Goal: Task Accomplishment & Management: Use online tool/utility

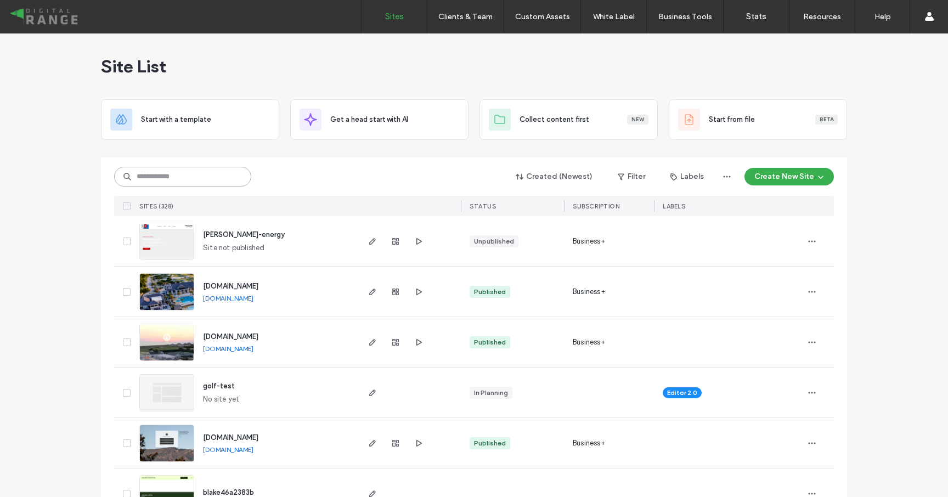
click at [195, 171] on input at bounding box center [182, 177] width 137 height 20
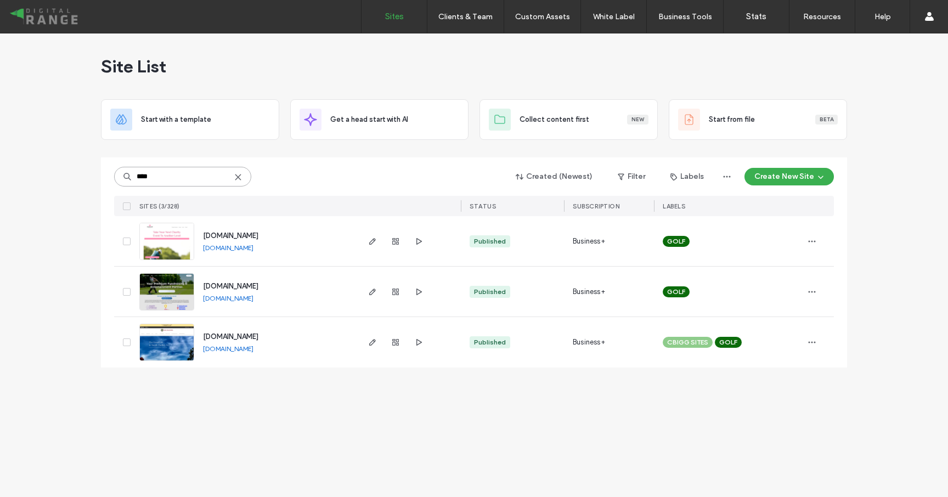
type input "****"
click at [246, 233] on span "[DOMAIN_NAME]" at bounding box center [230, 235] width 55 height 8
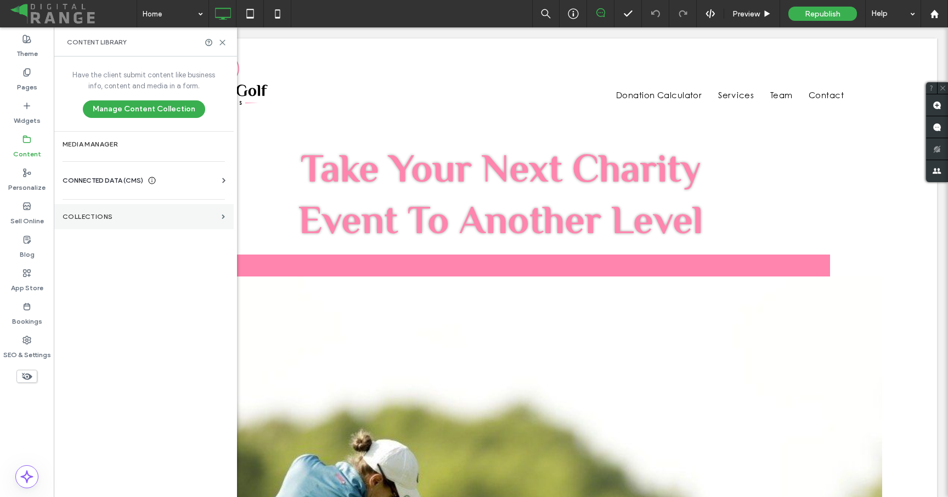
click at [93, 216] on label "Collections" at bounding box center [140, 217] width 155 height 8
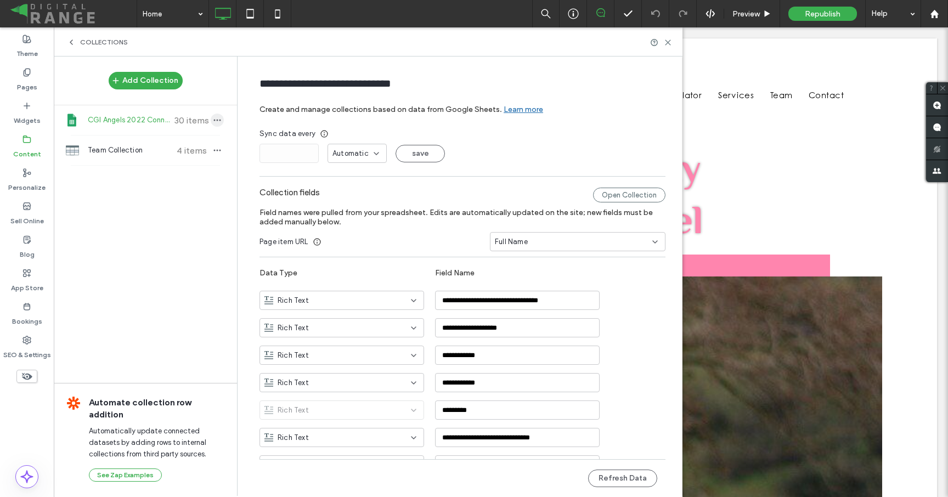
click at [214, 121] on use "button" at bounding box center [217, 121] width 7 height 2
click at [258, 86] on div "Refresh Data" at bounding box center [281, 78] width 112 height 21
click at [667, 42] on use at bounding box center [667, 42] width 5 height 5
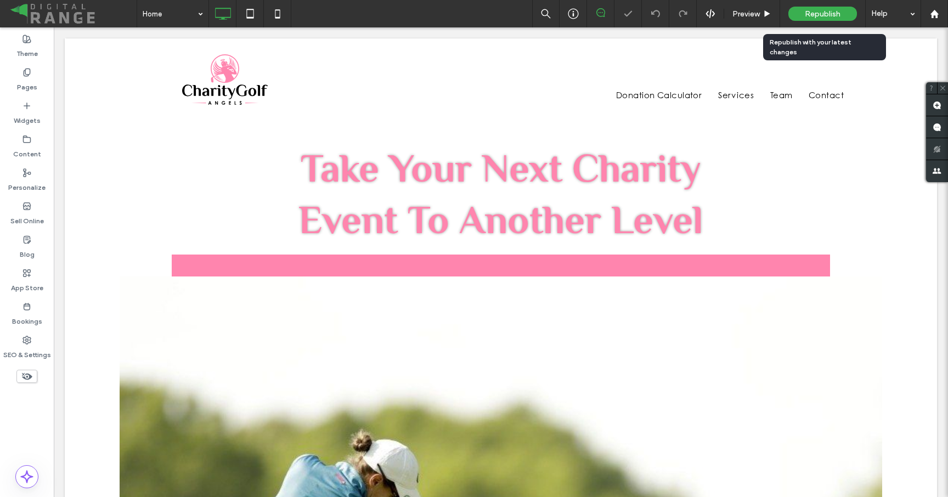
click at [809, 20] on div "Republish" at bounding box center [822, 14] width 69 height 14
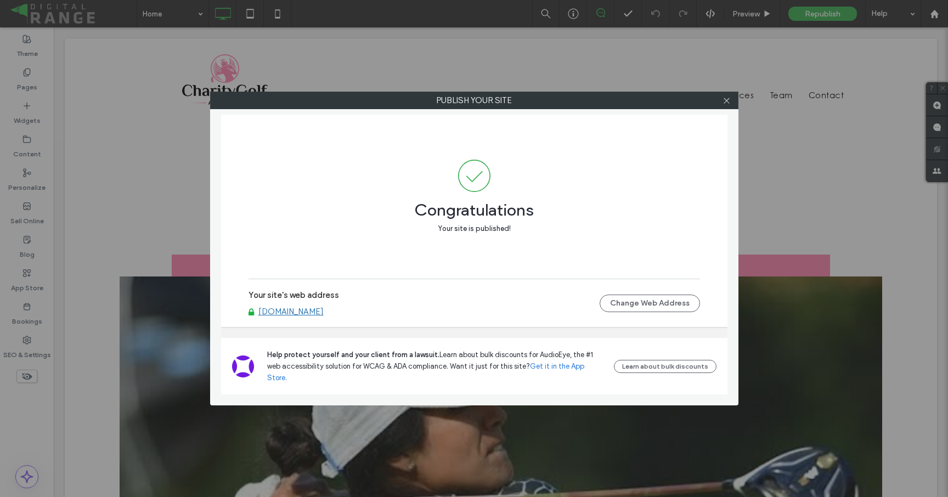
click at [722, 109] on div "Publish your site Congratulations Your site is published! Your site's web addre…" at bounding box center [474, 249] width 528 height 314
click at [726, 97] on icon at bounding box center [726, 101] width 8 height 8
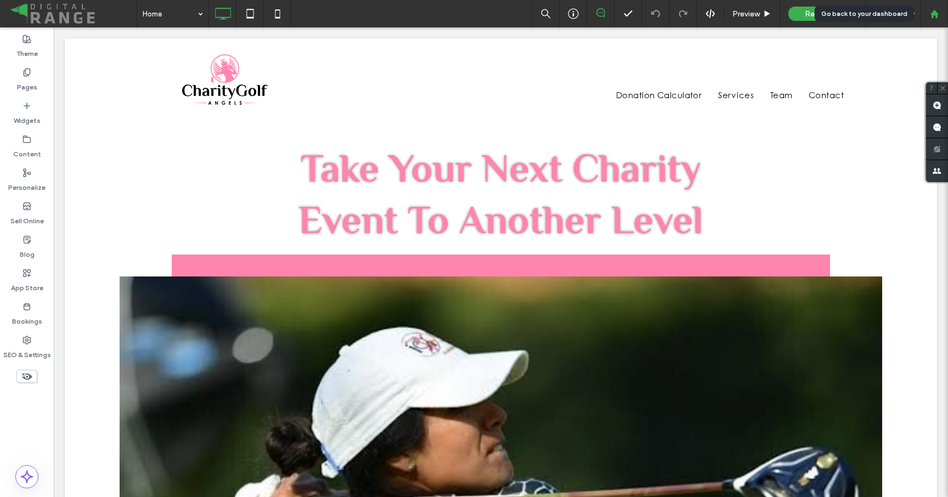
click at [933, 25] on div at bounding box center [933, 13] width 27 height 27
